Goal: Navigation & Orientation: Find specific page/section

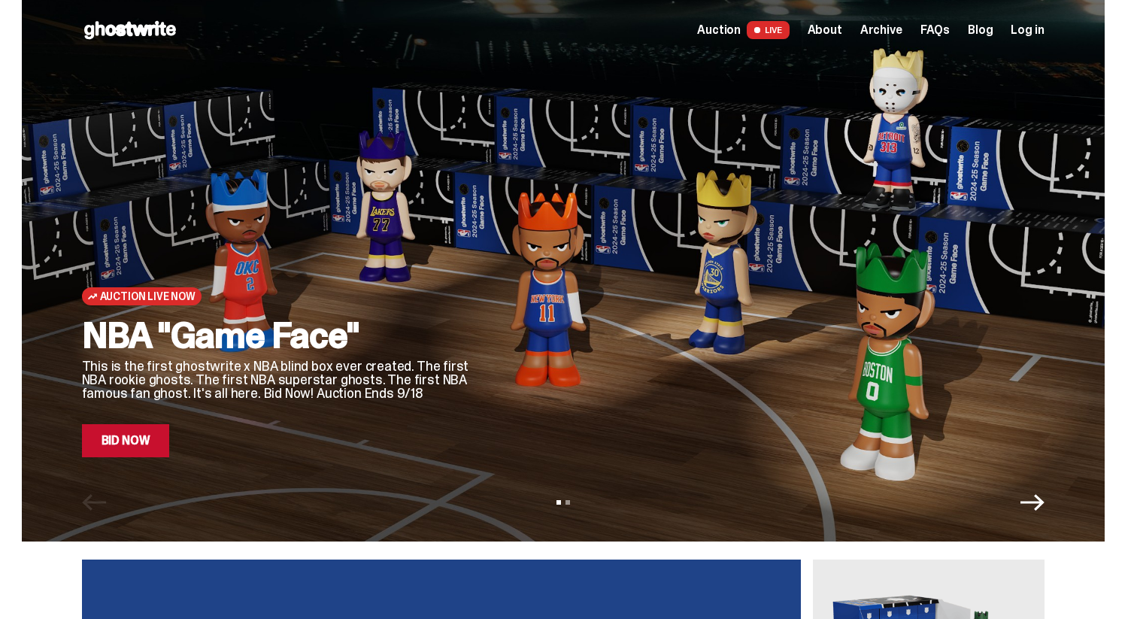
click at [760, 29] on span at bounding box center [757, 30] width 6 height 6
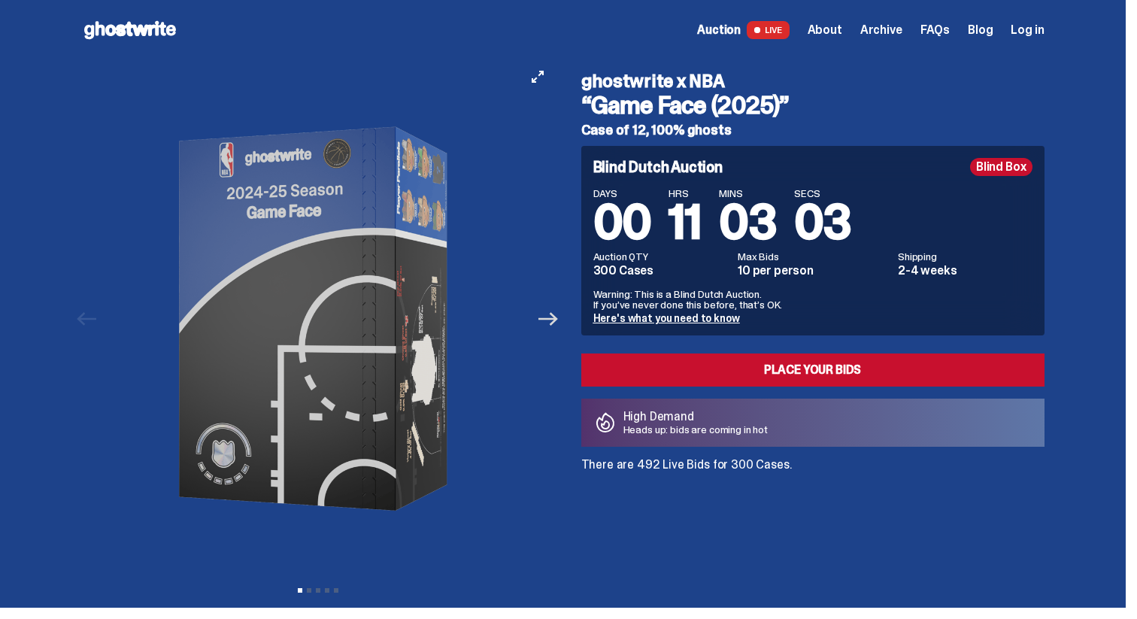
click at [556, 317] on icon "Next" at bounding box center [548, 319] width 20 height 20
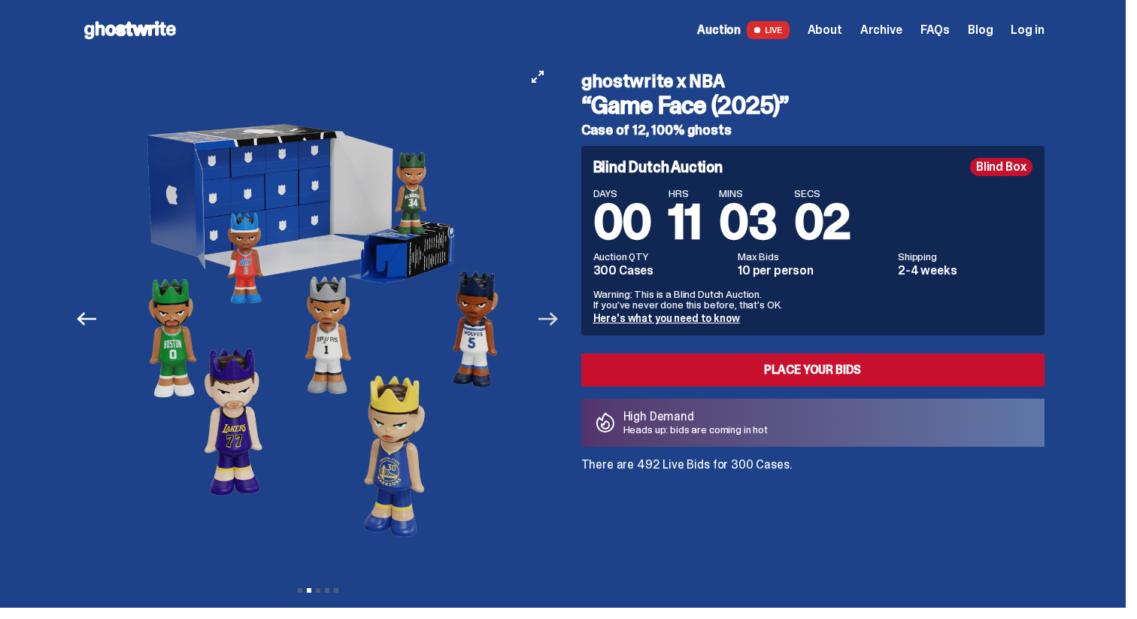
click at [556, 316] on icon "Next" at bounding box center [548, 319] width 20 height 20
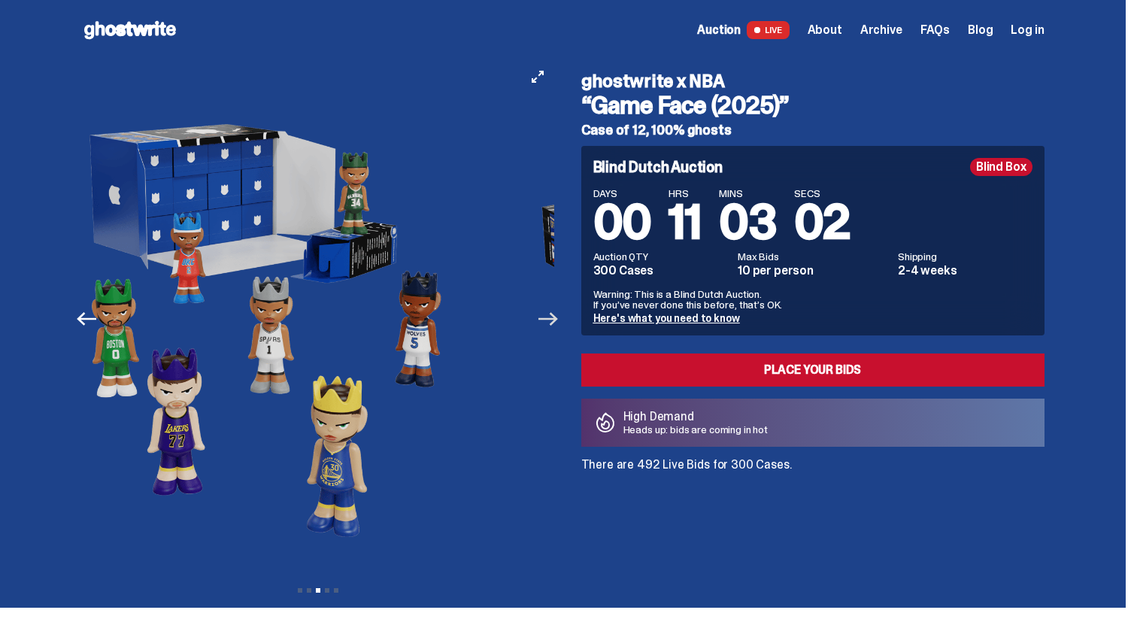
click at [556, 316] on icon "Next" at bounding box center [548, 319] width 20 height 20
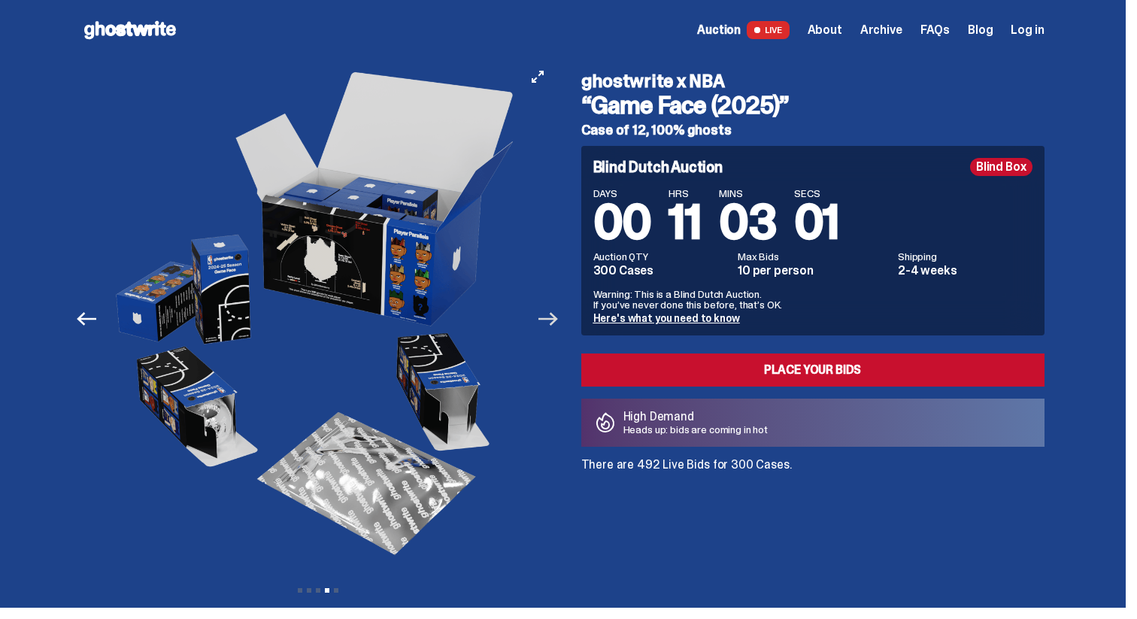
click at [556, 316] on icon "Next" at bounding box center [548, 319] width 20 height 20
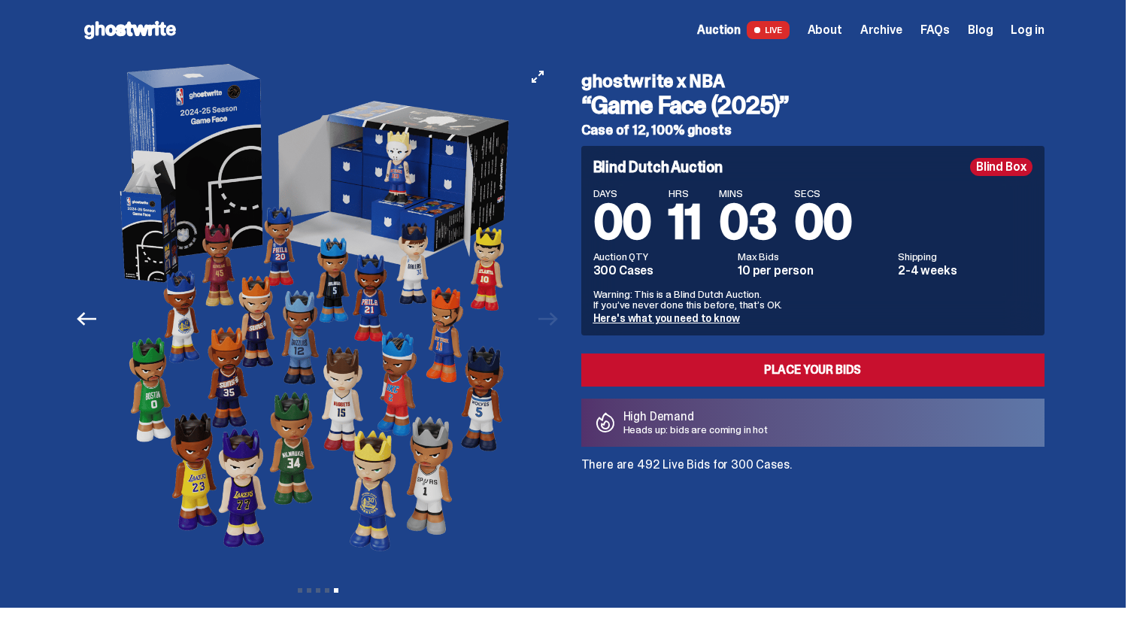
click at [554, 317] on div at bounding box center [318, 318] width 472 height 517
click at [554, 318] on div at bounding box center [318, 318] width 472 height 517
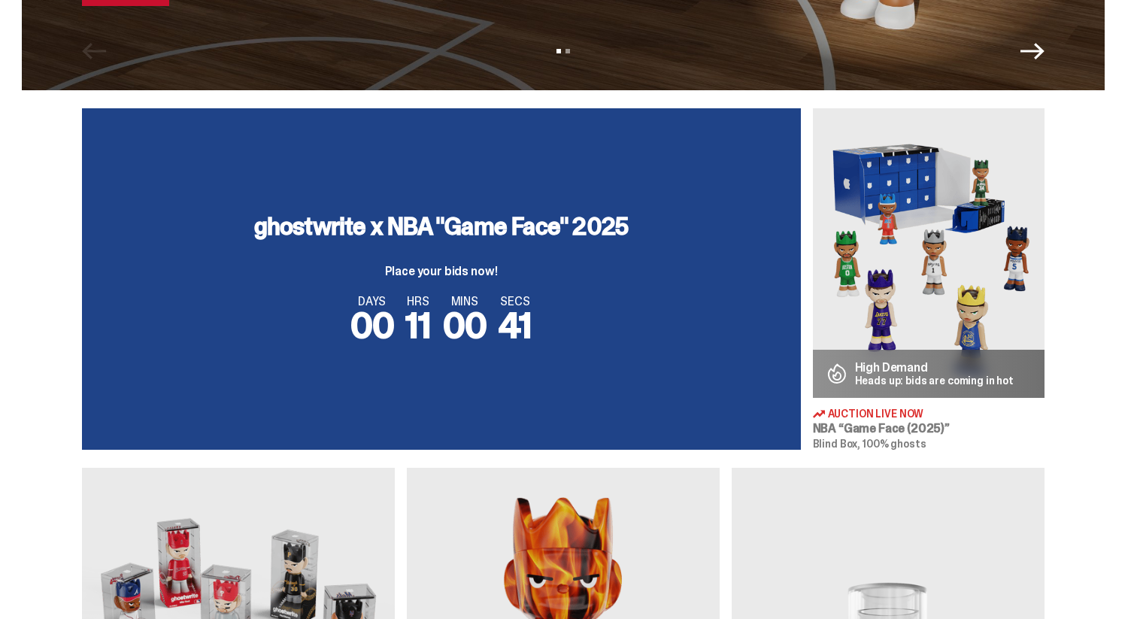
scroll to position [939, 0]
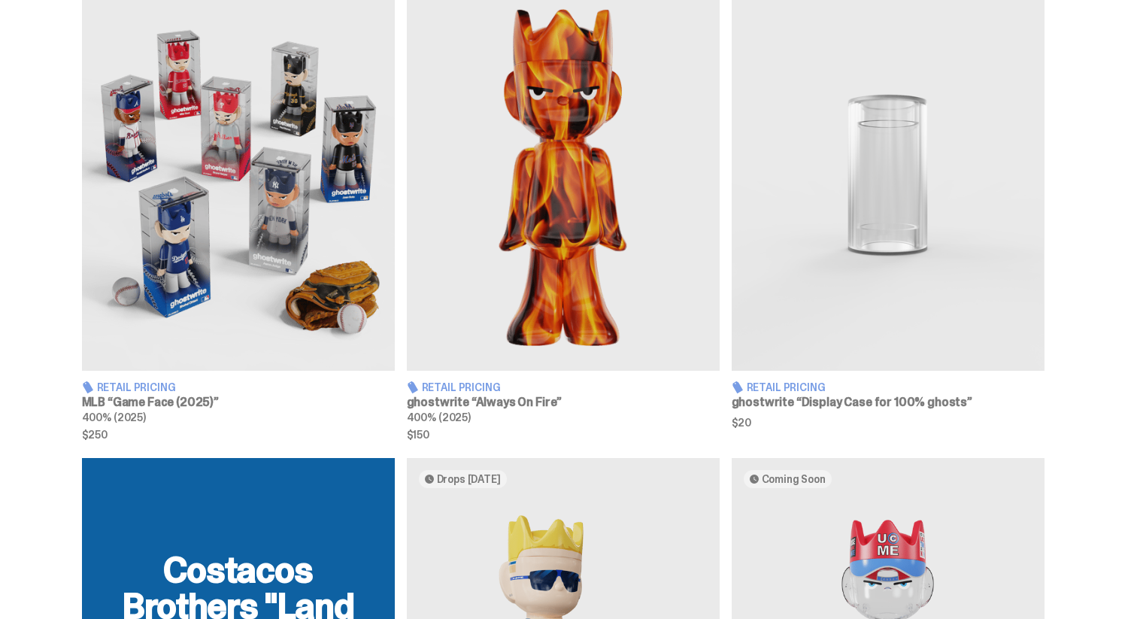
click at [368, 295] on img at bounding box center [238, 175] width 313 height 391
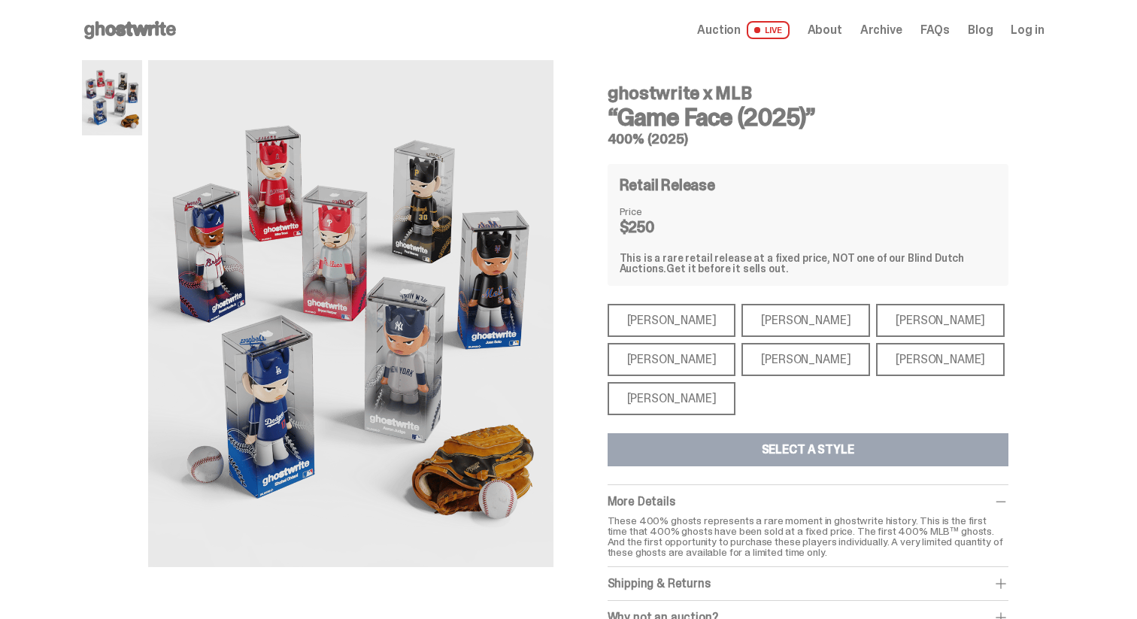
click at [683, 387] on div "[PERSON_NAME]" at bounding box center [671, 398] width 129 height 33
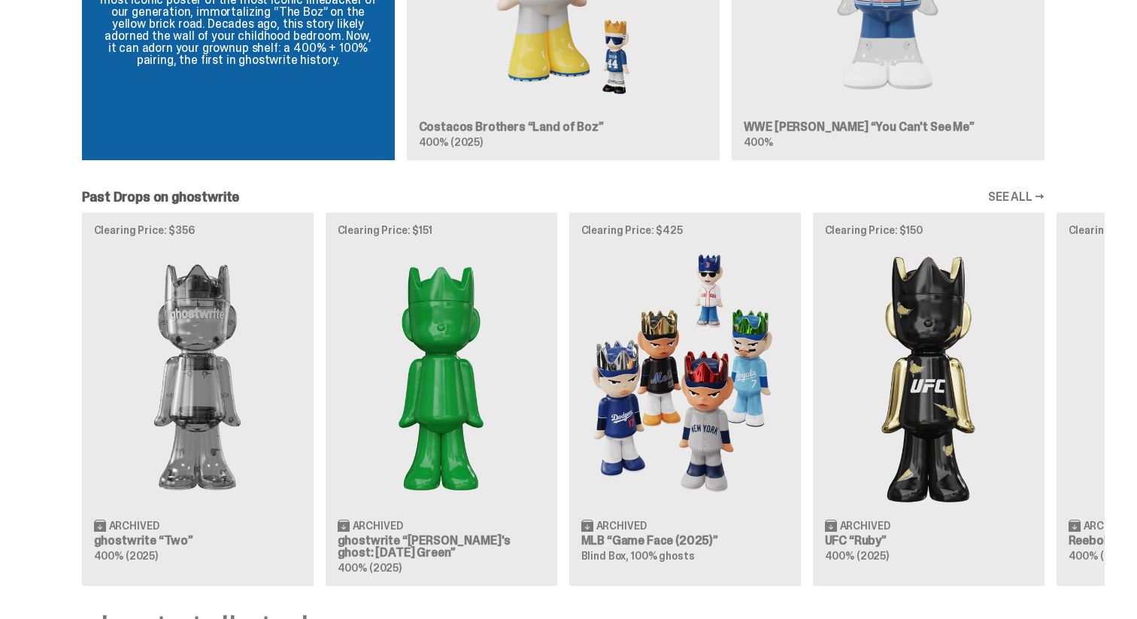
scroll to position [1634, 0]
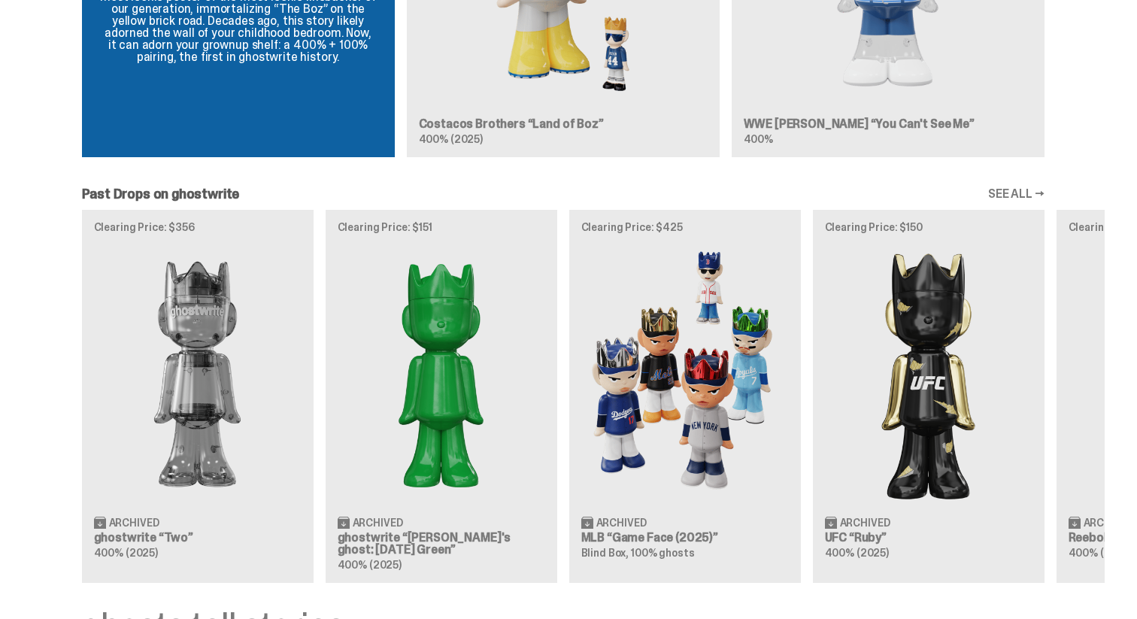
click at [674, 407] on div "Clearing Price: $356 Archived ghostwrite “Two” 400% (2025) Clearing Price: $151…" at bounding box center [563, 396] width 1083 height 373
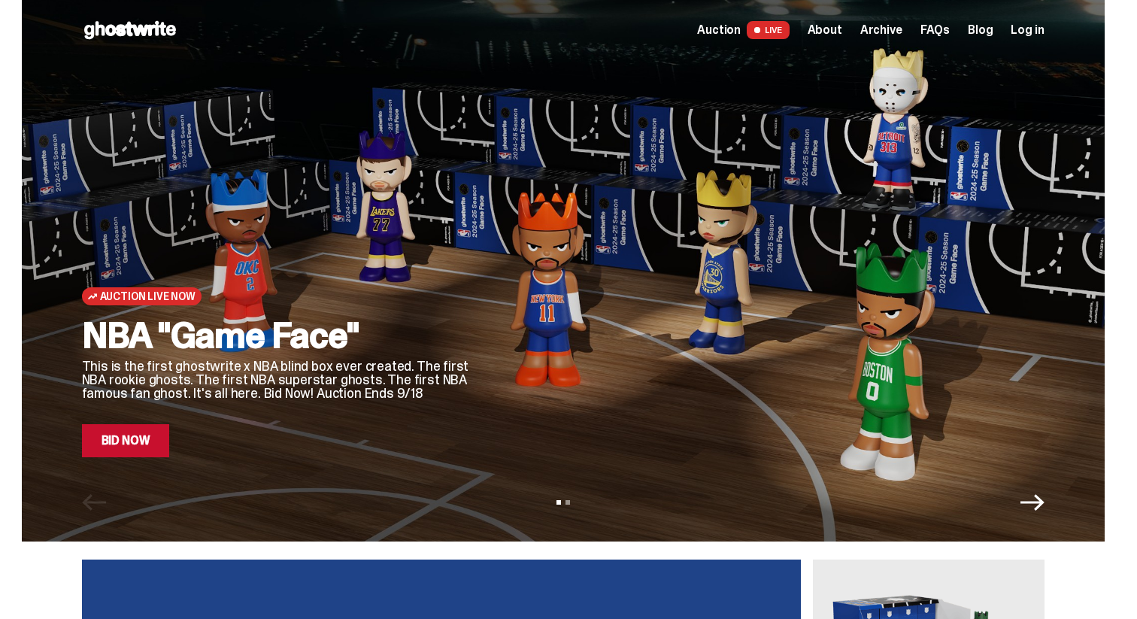
click at [842, 29] on span "About" at bounding box center [824, 30] width 35 height 12
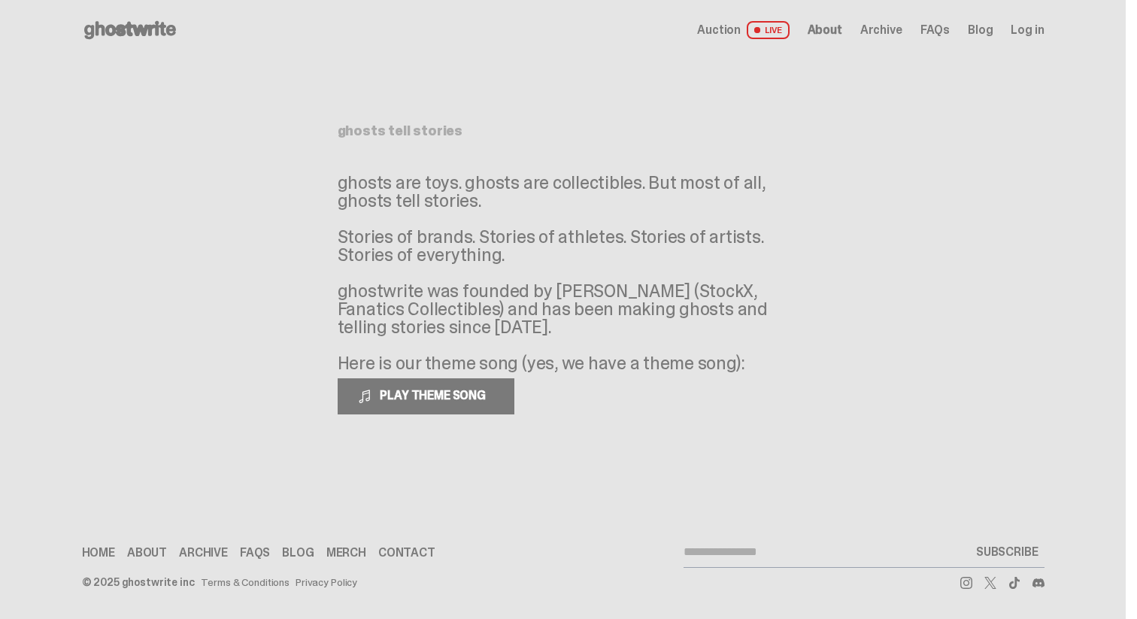
click at [881, 30] on span "Archive" at bounding box center [881, 30] width 42 height 12
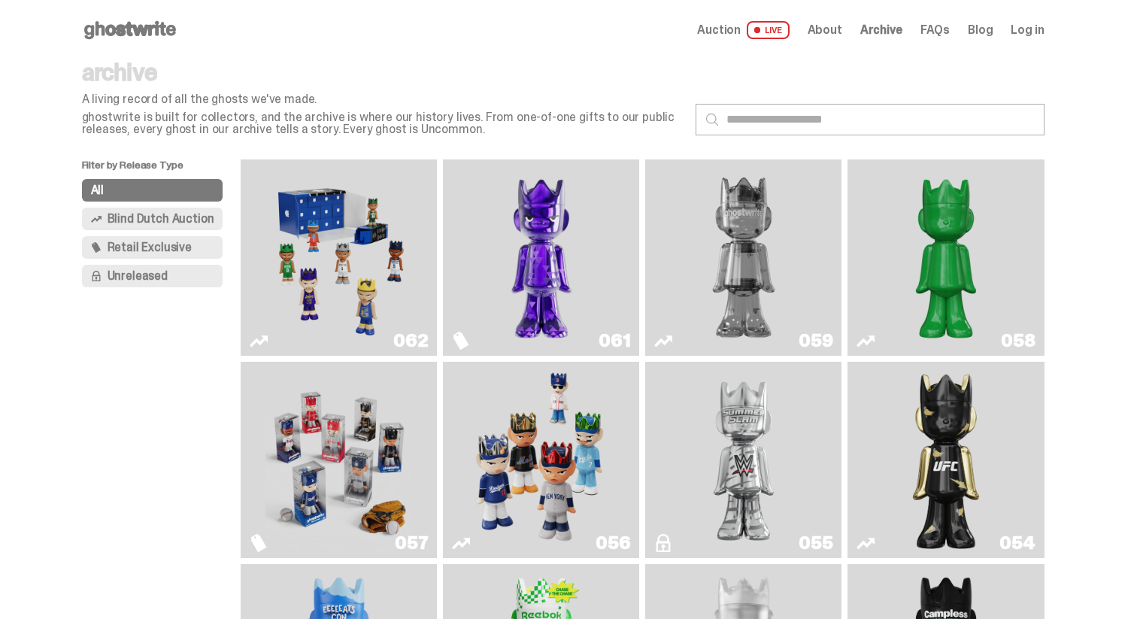
click at [717, 26] on span "Auction" at bounding box center [719, 30] width 44 height 12
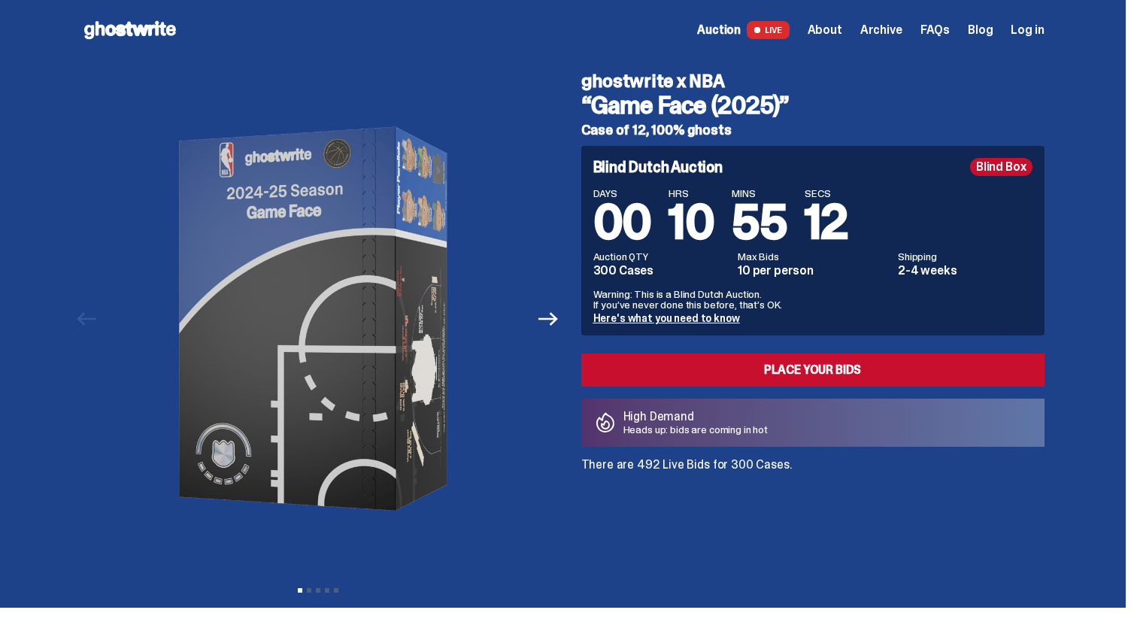
click at [130, 30] on use at bounding box center [130, 30] width 92 height 18
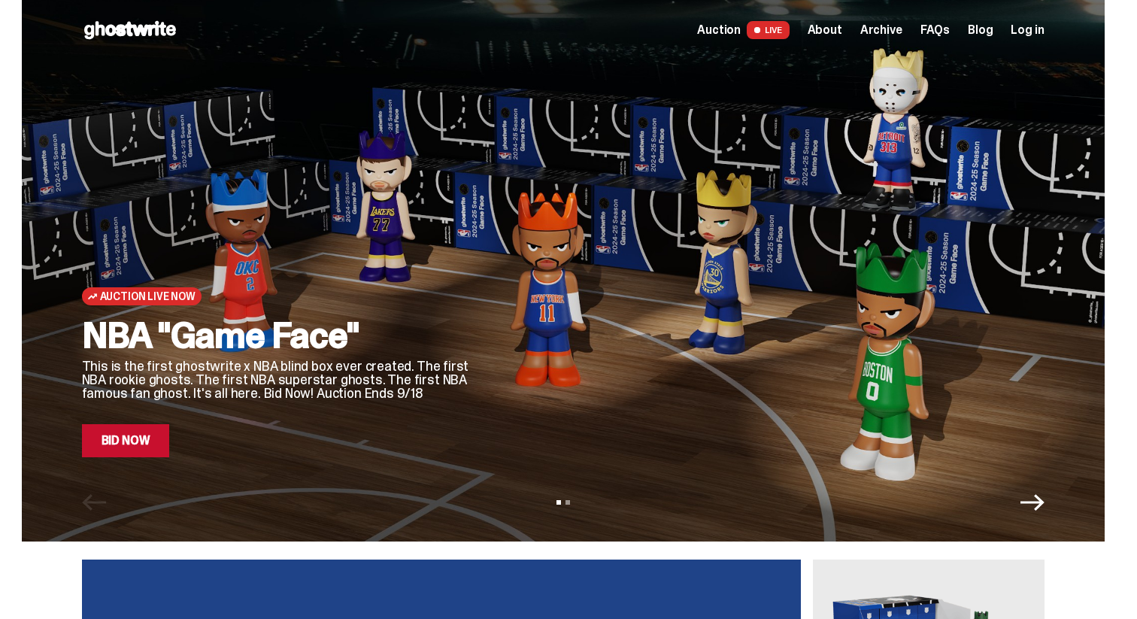
click at [832, 29] on span "About" at bounding box center [824, 30] width 35 height 12
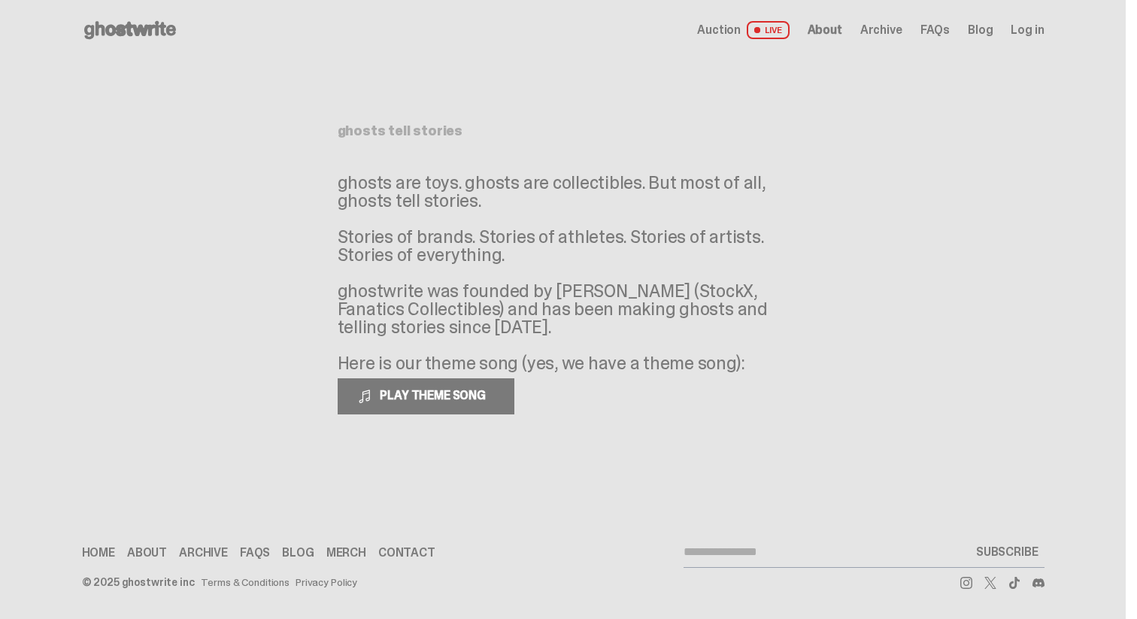
click at [897, 28] on span "Archive" at bounding box center [881, 30] width 42 height 12
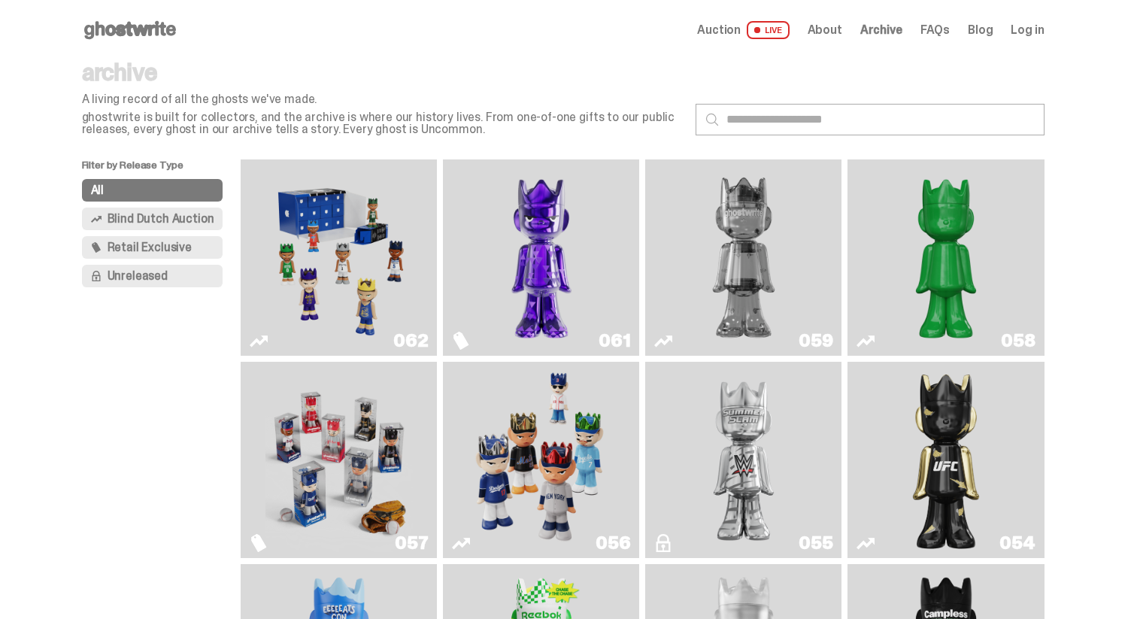
scroll to position [38, 0]
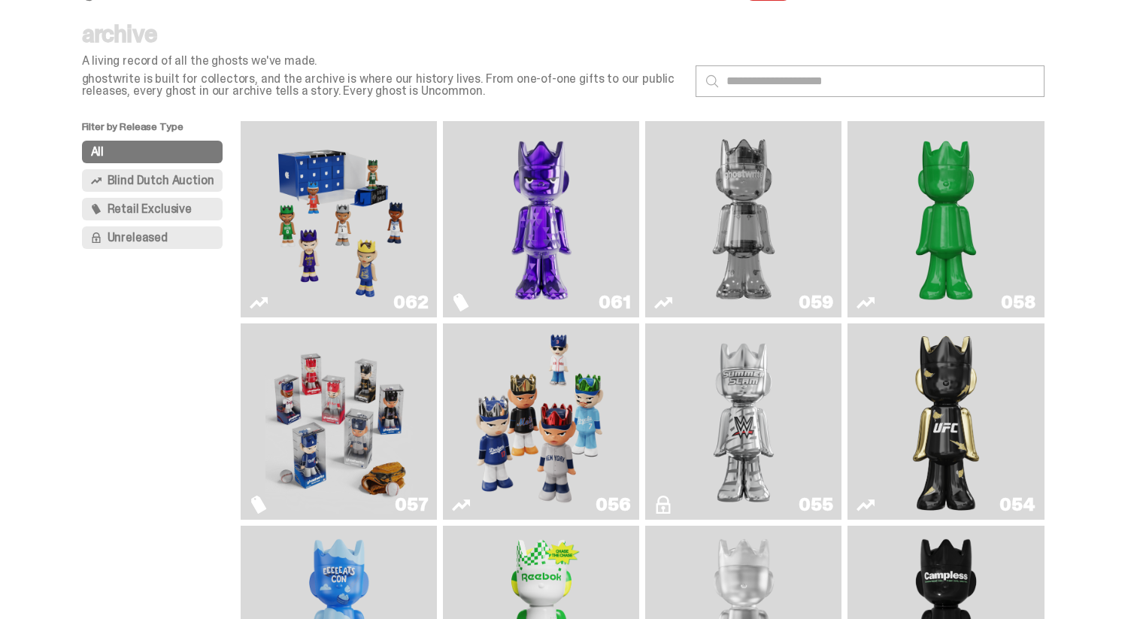
click at [156, 174] on span "Blind Dutch Auction" at bounding box center [161, 180] width 107 height 12
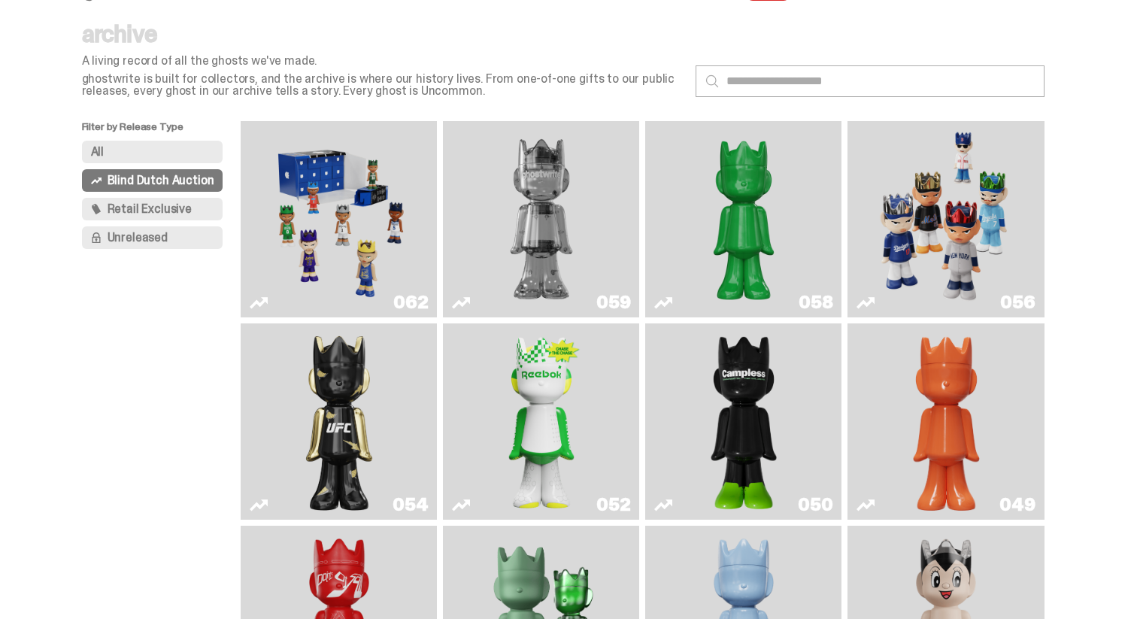
click at [156, 207] on span "Retail Exclusive" at bounding box center [150, 209] width 84 height 12
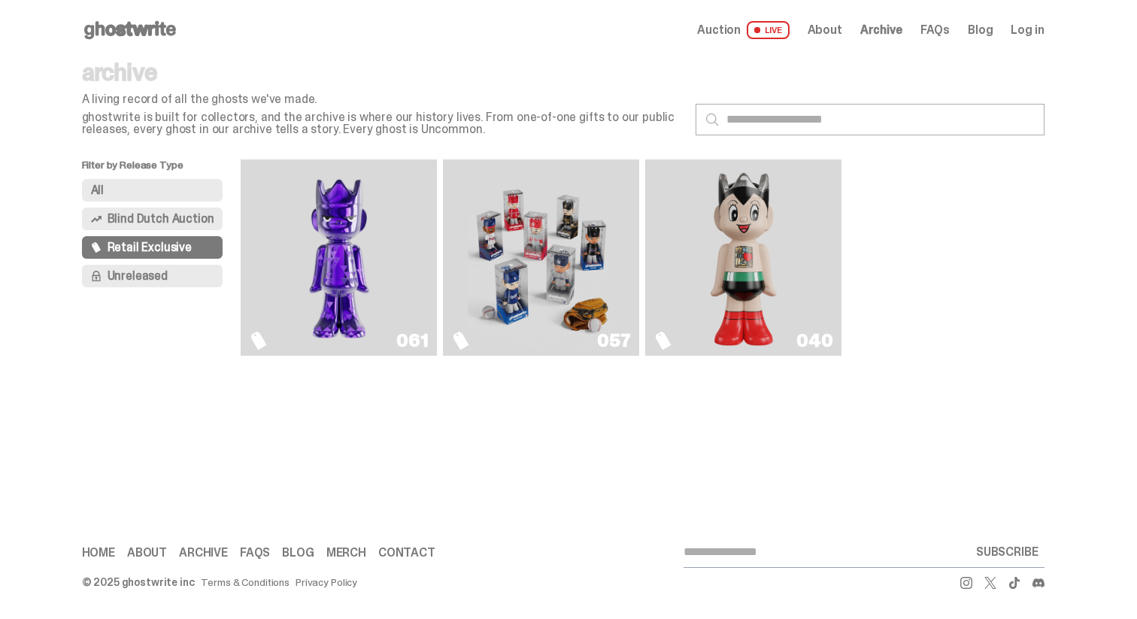
click at [156, 230] on div "All Blind Dutch Auction Retail Exclusive Unreleased" at bounding box center [161, 236] width 159 height 114
click at [151, 266] on button "Unreleased" at bounding box center [152, 276] width 141 height 23
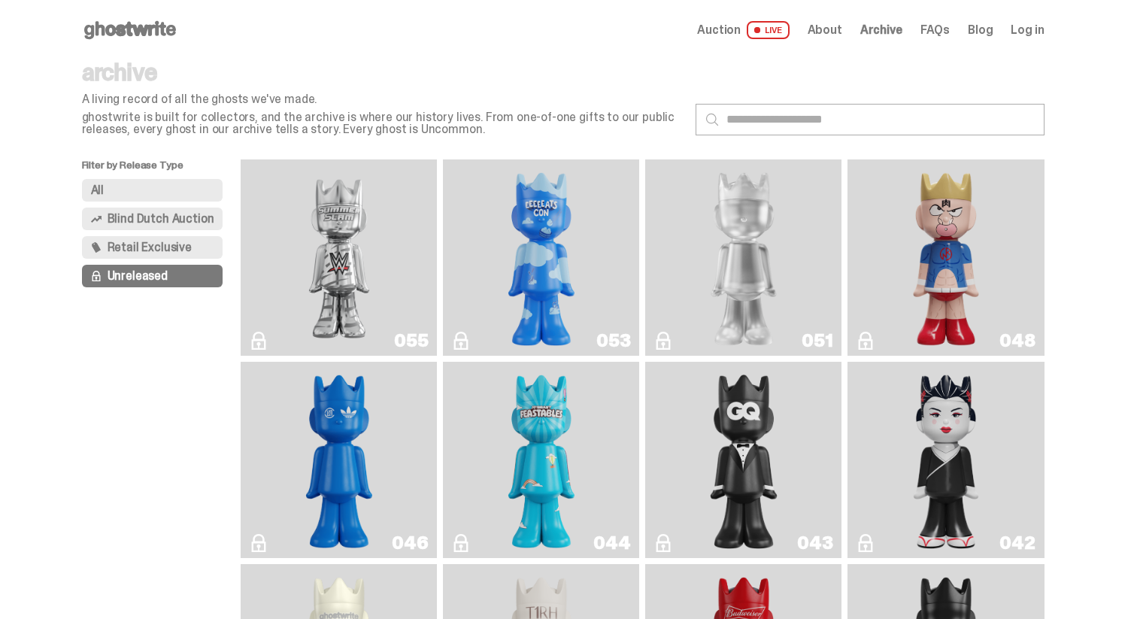
click at [172, 207] on button "Blind Dutch Auction" at bounding box center [152, 218] width 141 height 23
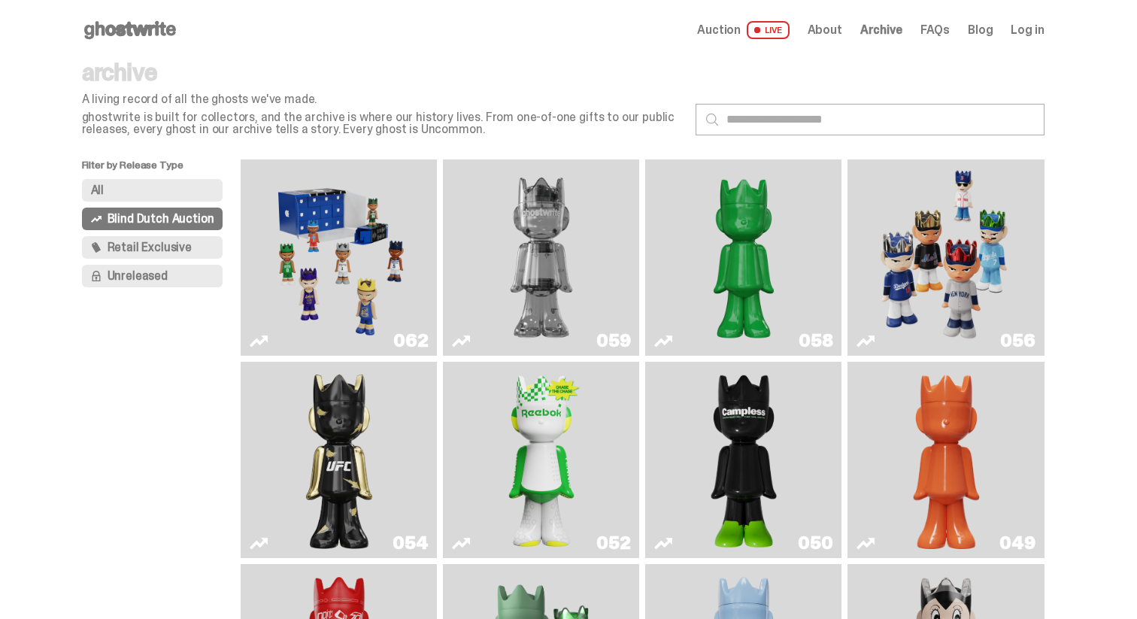
click at [126, 288] on div "All Blind Dutch Auction Retail Exclusive Unreleased" at bounding box center [161, 236] width 159 height 114
click at [135, 282] on span "Unreleased" at bounding box center [138, 276] width 60 height 12
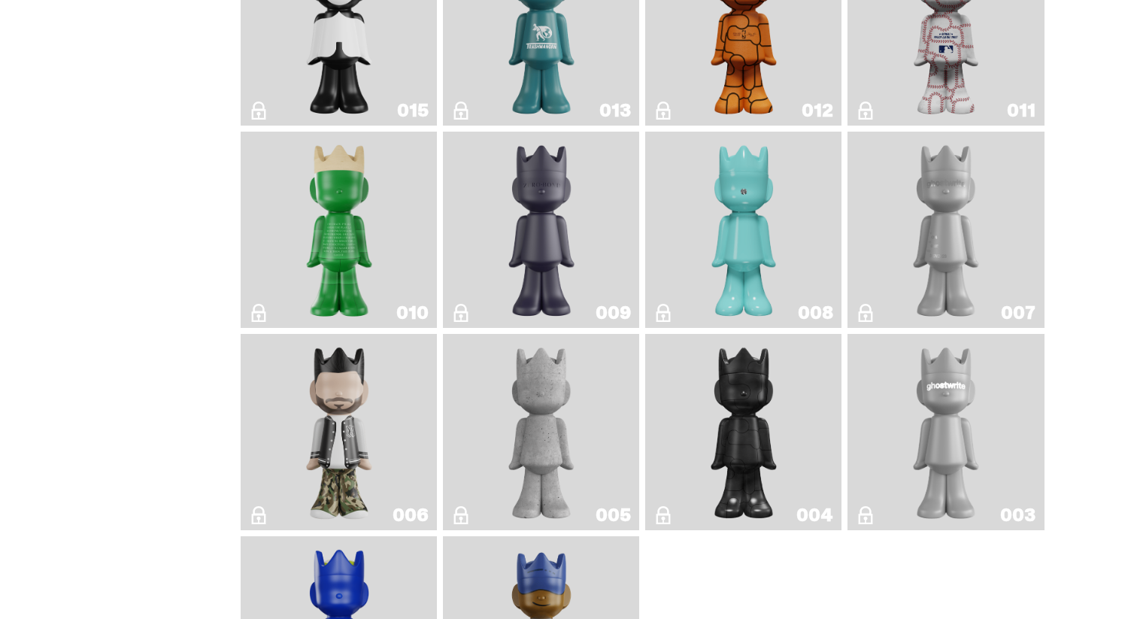
scroll to position [1683, 0]
